Goal: Information Seeking & Learning: Learn about a topic

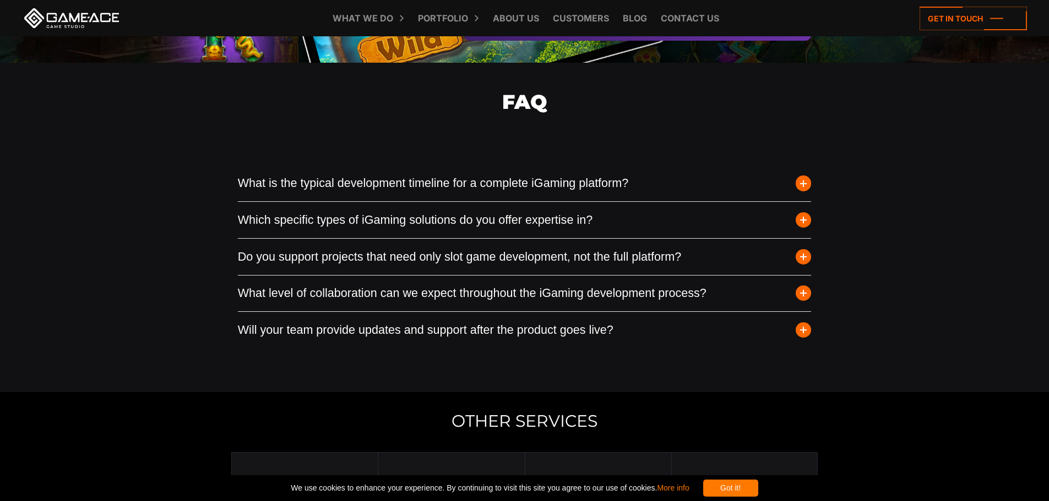
scroll to position [2752, 0]
click at [623, 230] on button "Which specific types of iGaming solutions do you offer expertise in?" at bounding box center [525, 219] width 574 height 36
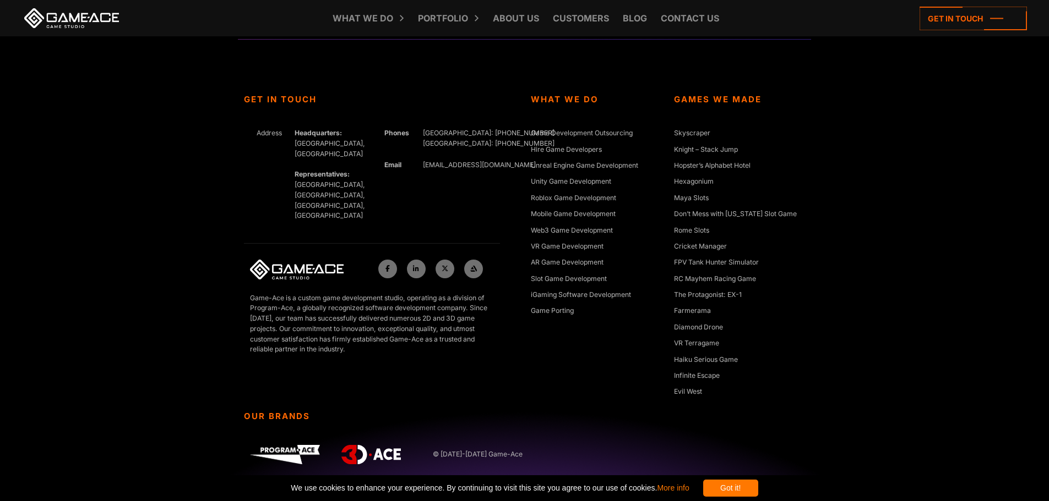
scroll to position [4010, 0]
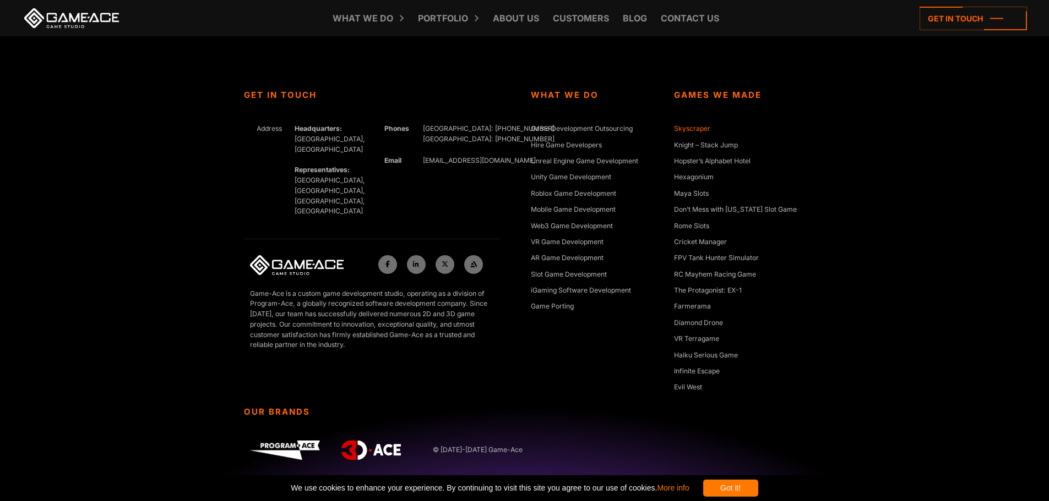
click at [691, 130] on link "Skyscraper" at bounding box center [692, 129] width 36 height 11
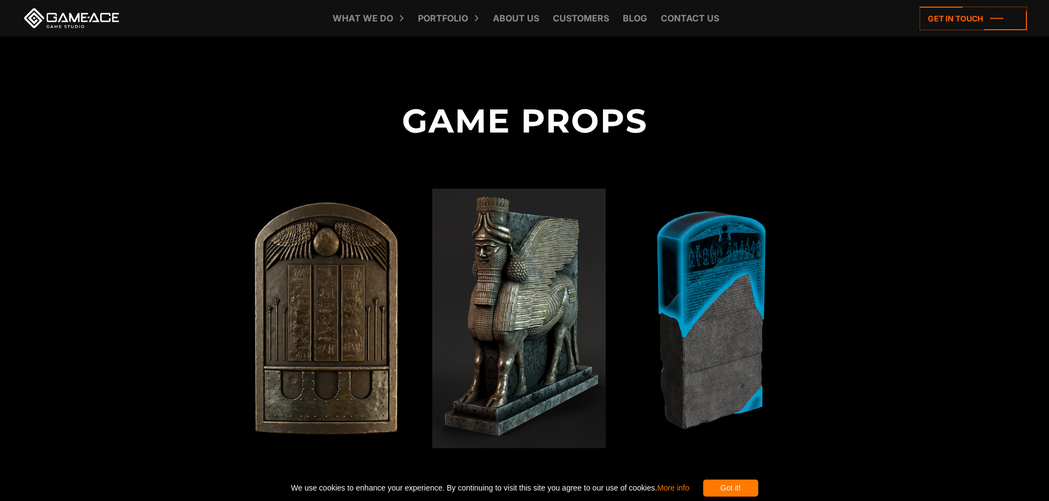
scroll to position [3137, 0]
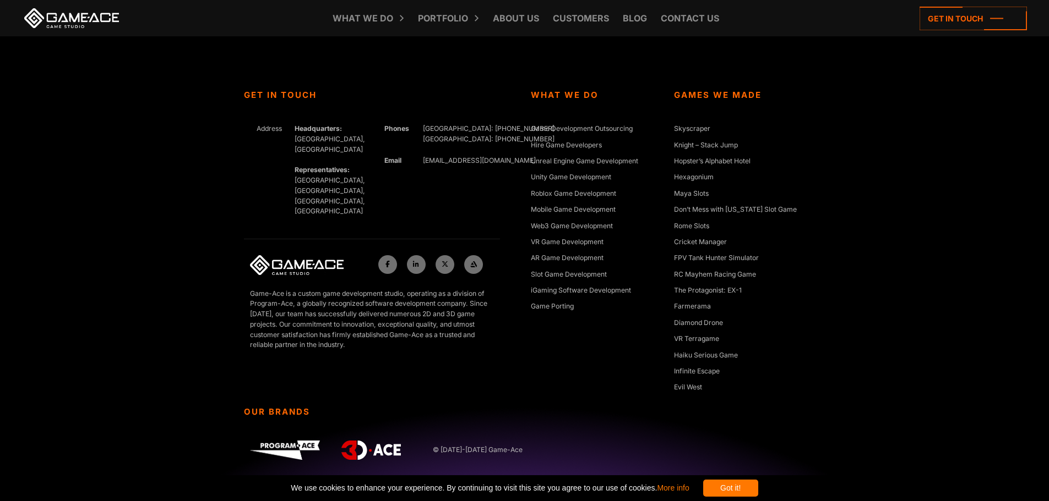
scroll to position [3847, 0]
